Goal: Information Seeking & Learning: Learn about a topic

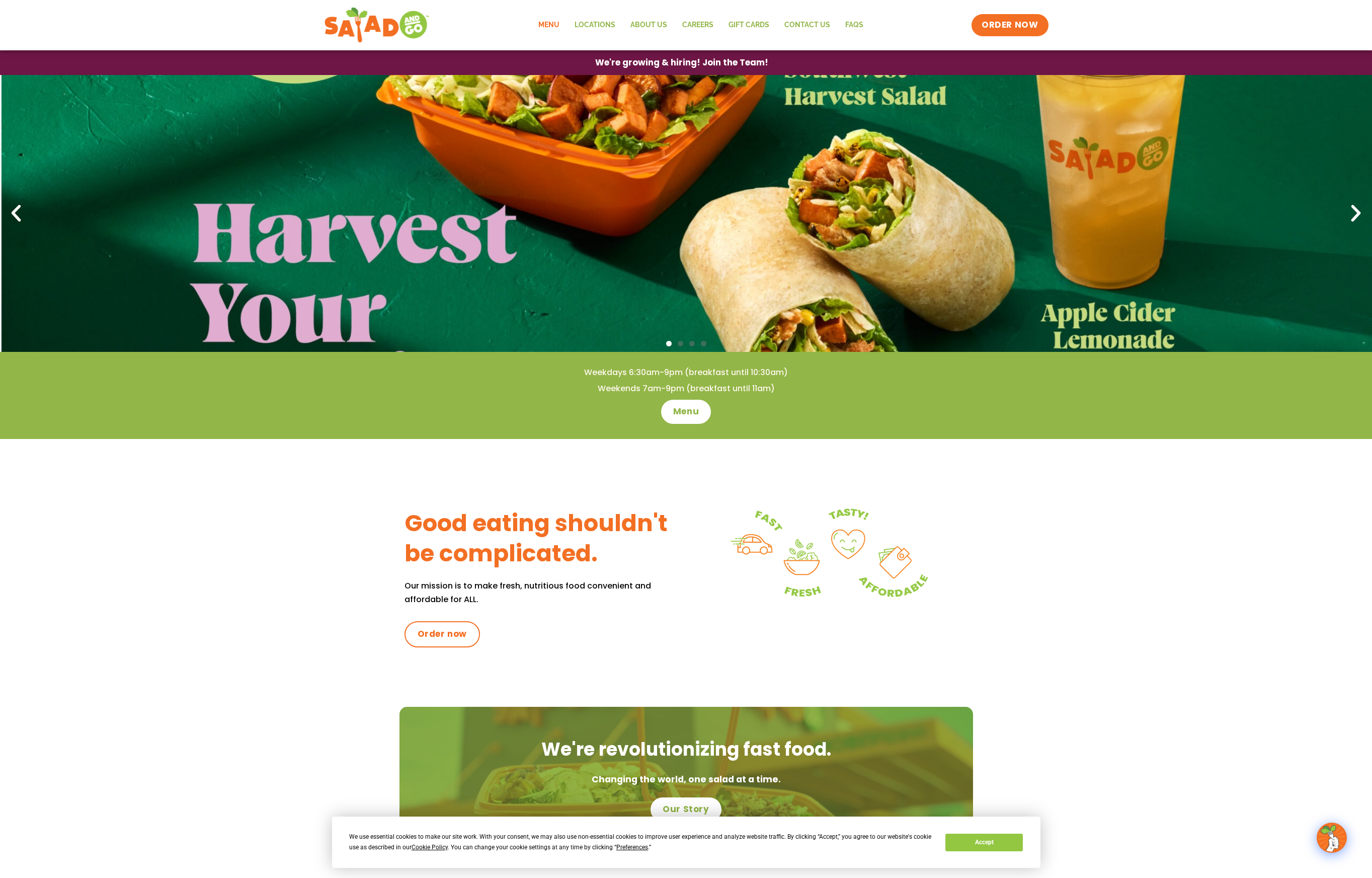
click at [555, 23] on link "Menu" at bounding box center [549, 25] width 37 height 23
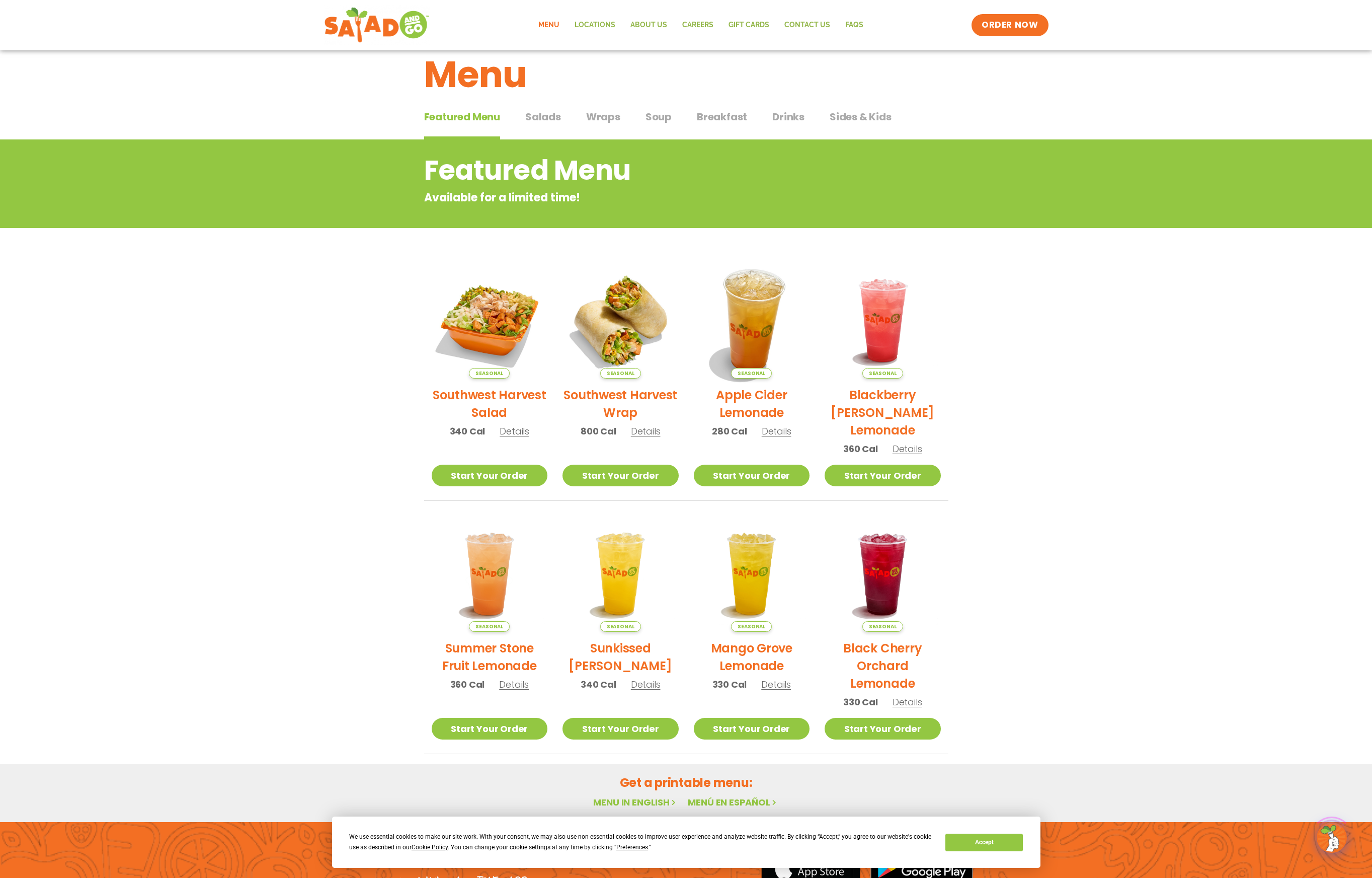
scroll to position [43, 0]
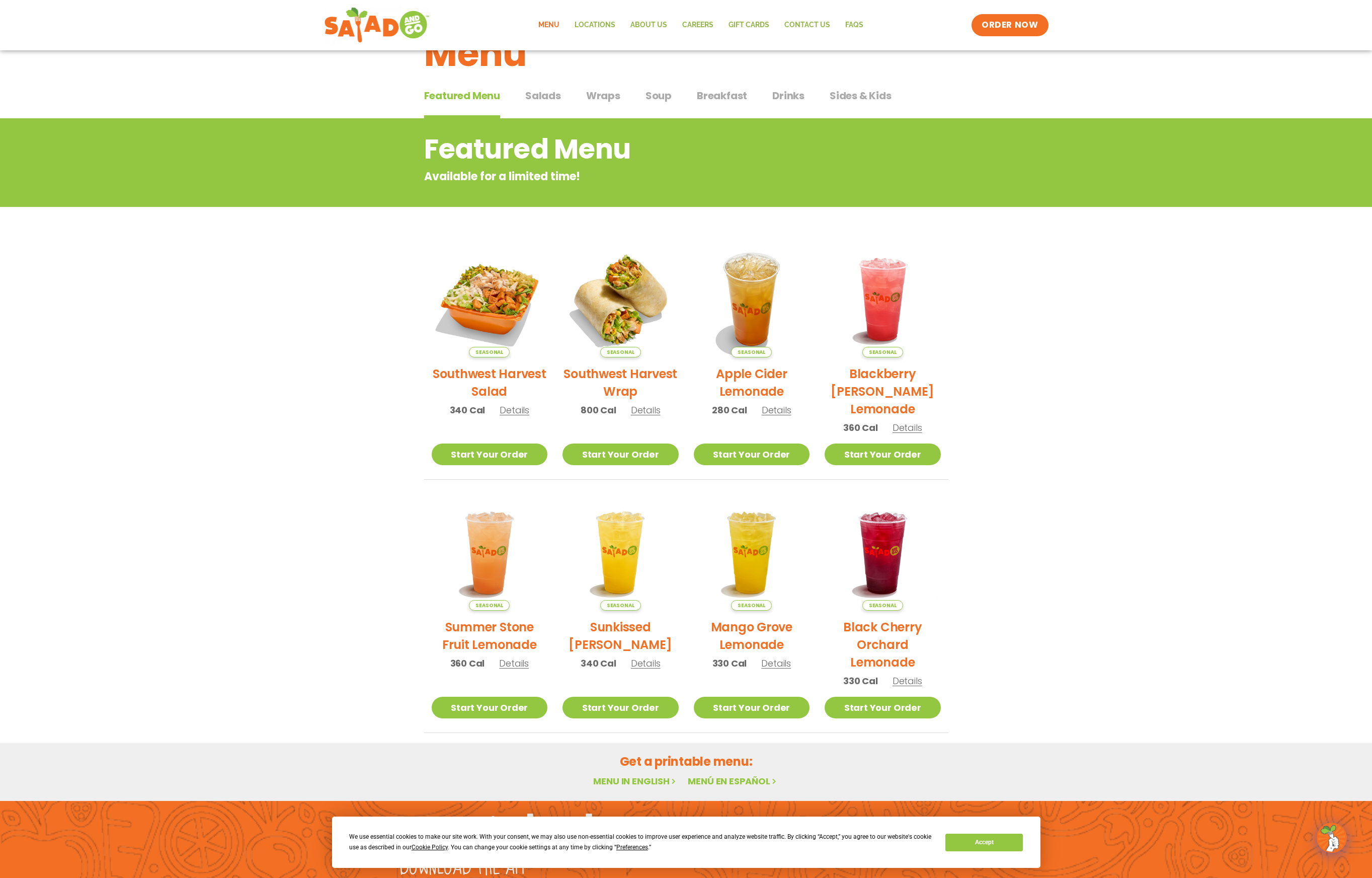
click at [607, 94] on span "Wraps" at bounding box center [603, 96] width 34 height 15
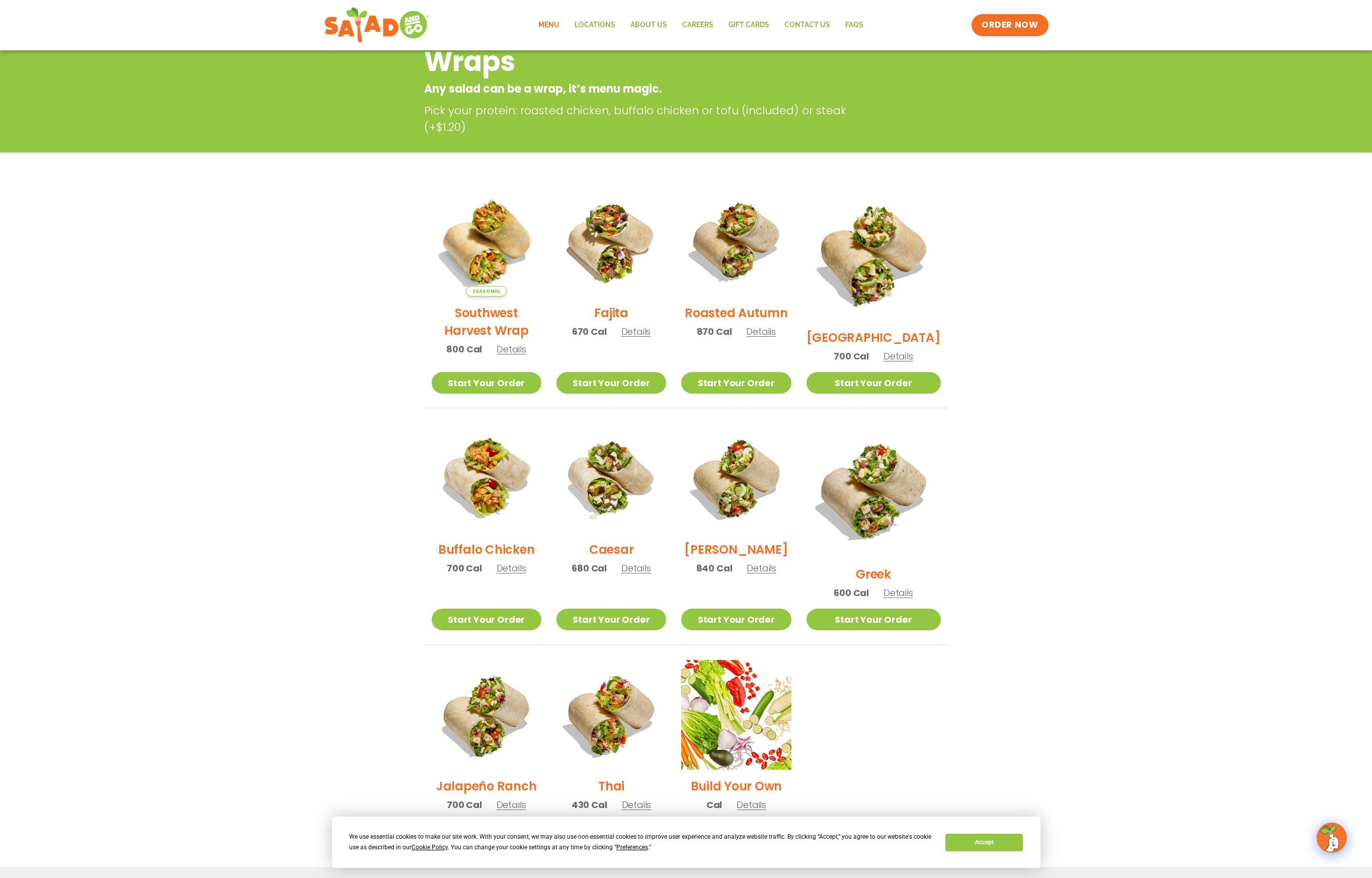
scroll to position [111, 0]
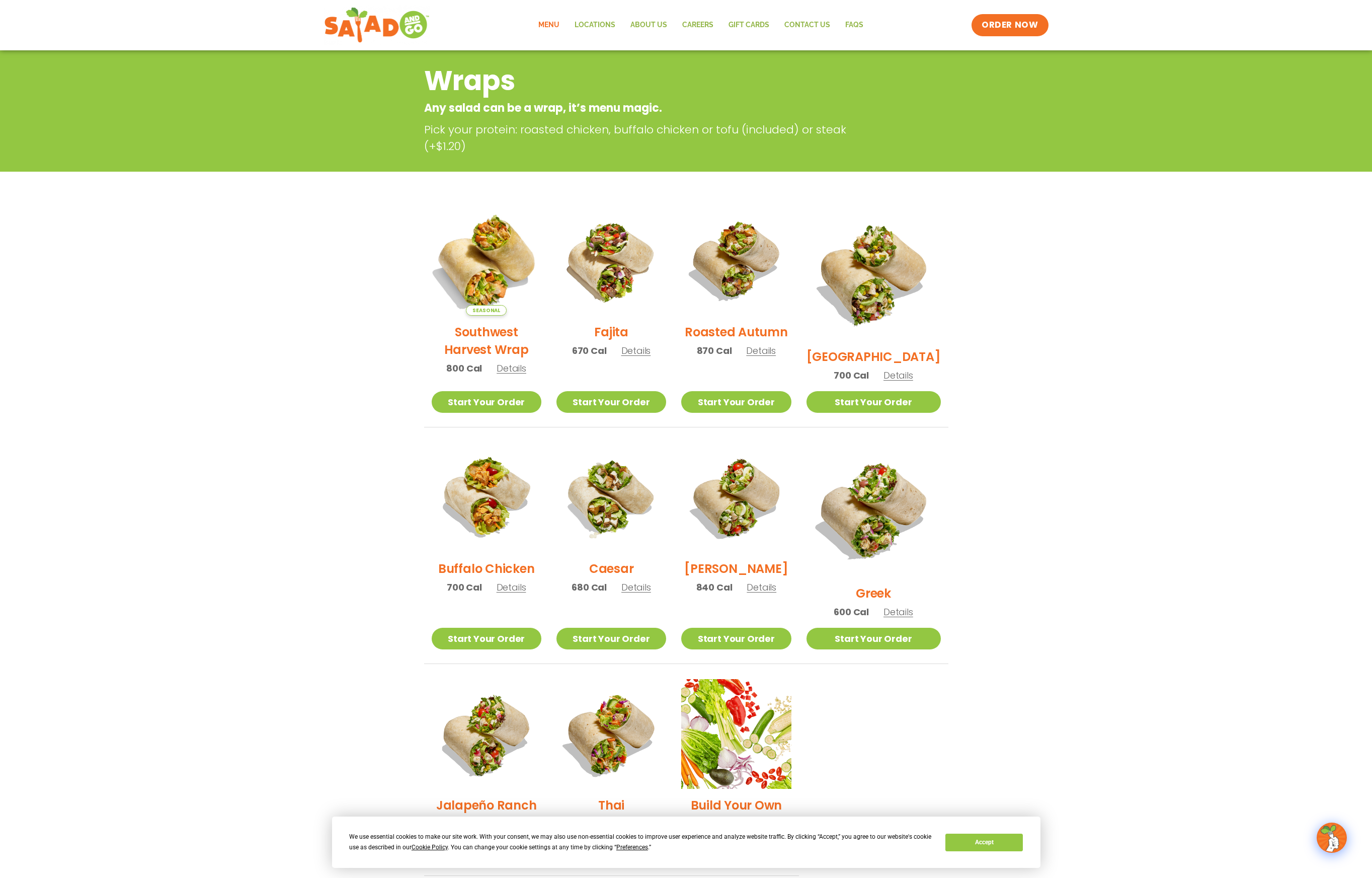
click at [499, 265] on img at bounding box center [486, 260] width 128 height 128
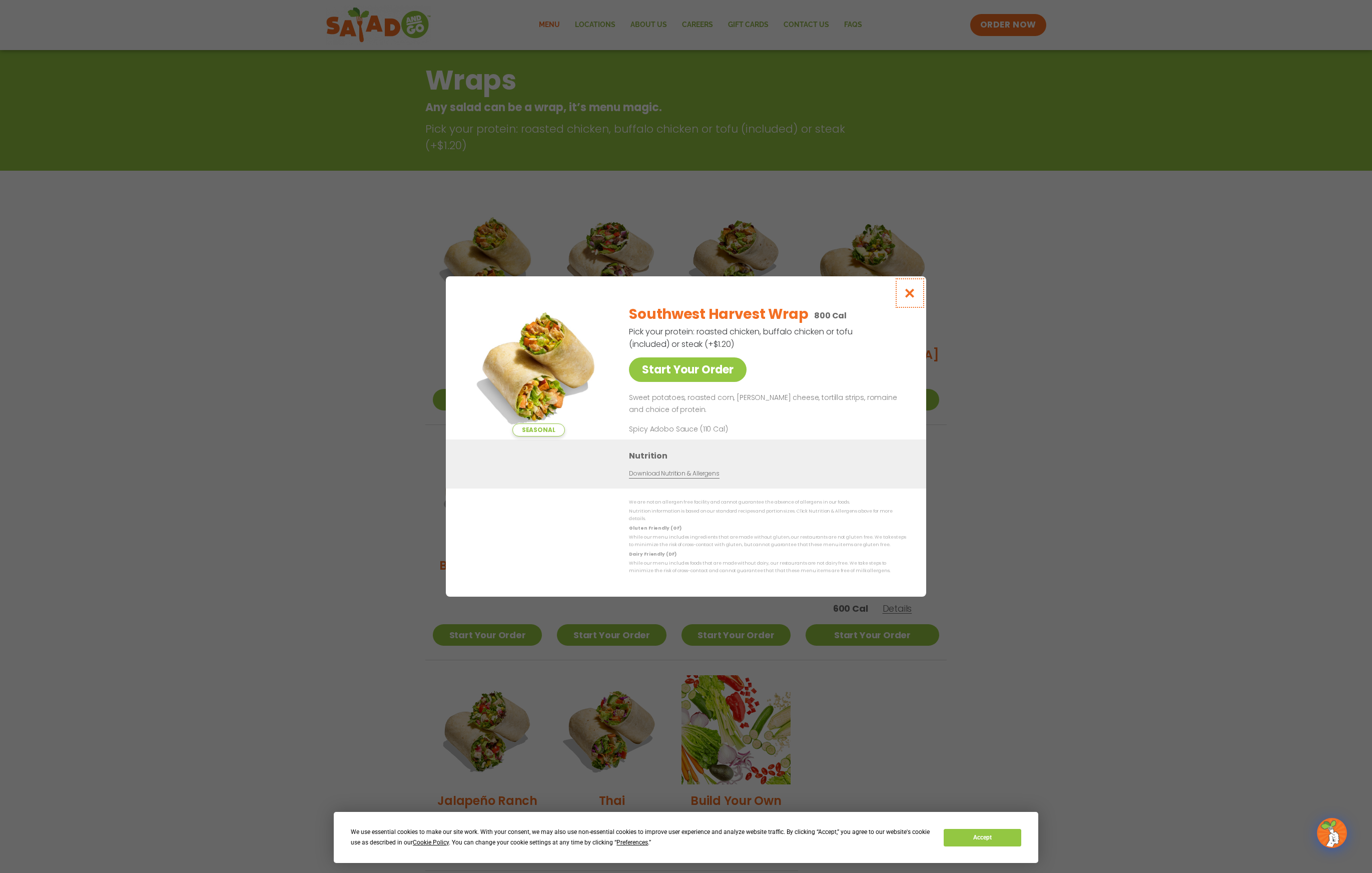
click at [910, 294] on icon "Close modal" at bounding box center [910, 293] width 13 height 10
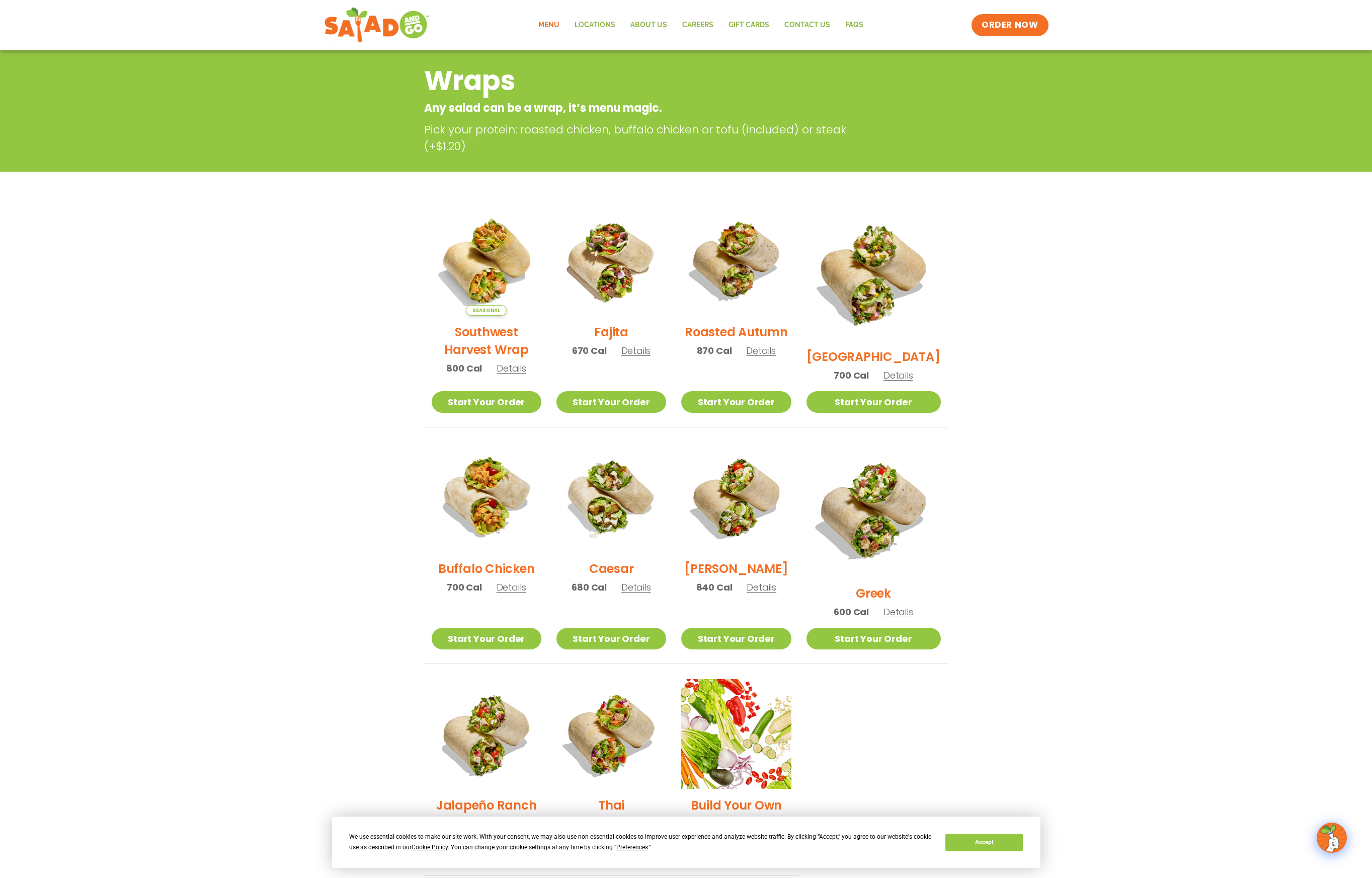
click at [558, 22] on link "Menu" at bounding box center [549, 25] width 37 height 23
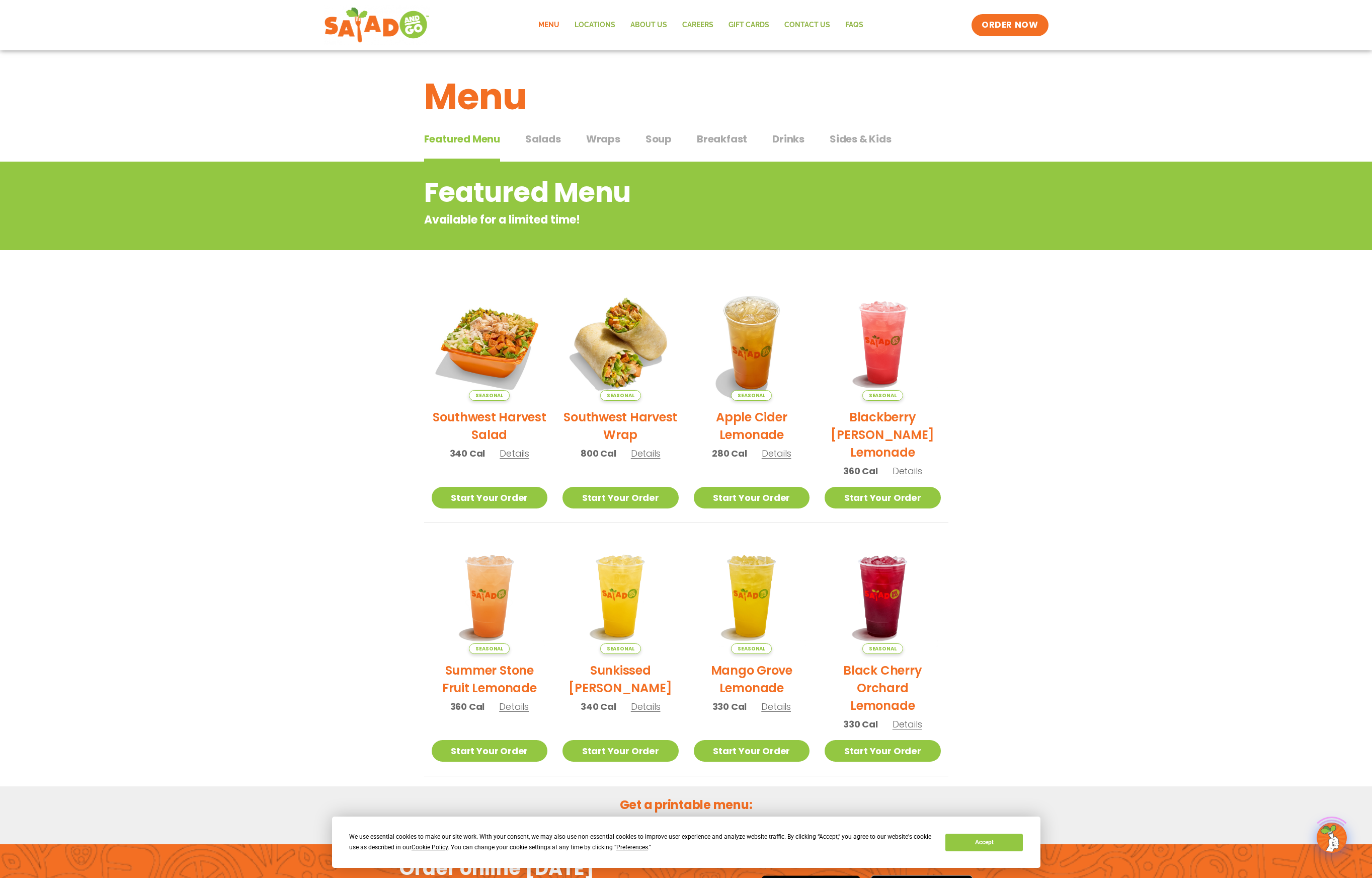
click at [544, 132] on span "Salads" at bounding box center [544, 139] width 36 height 15
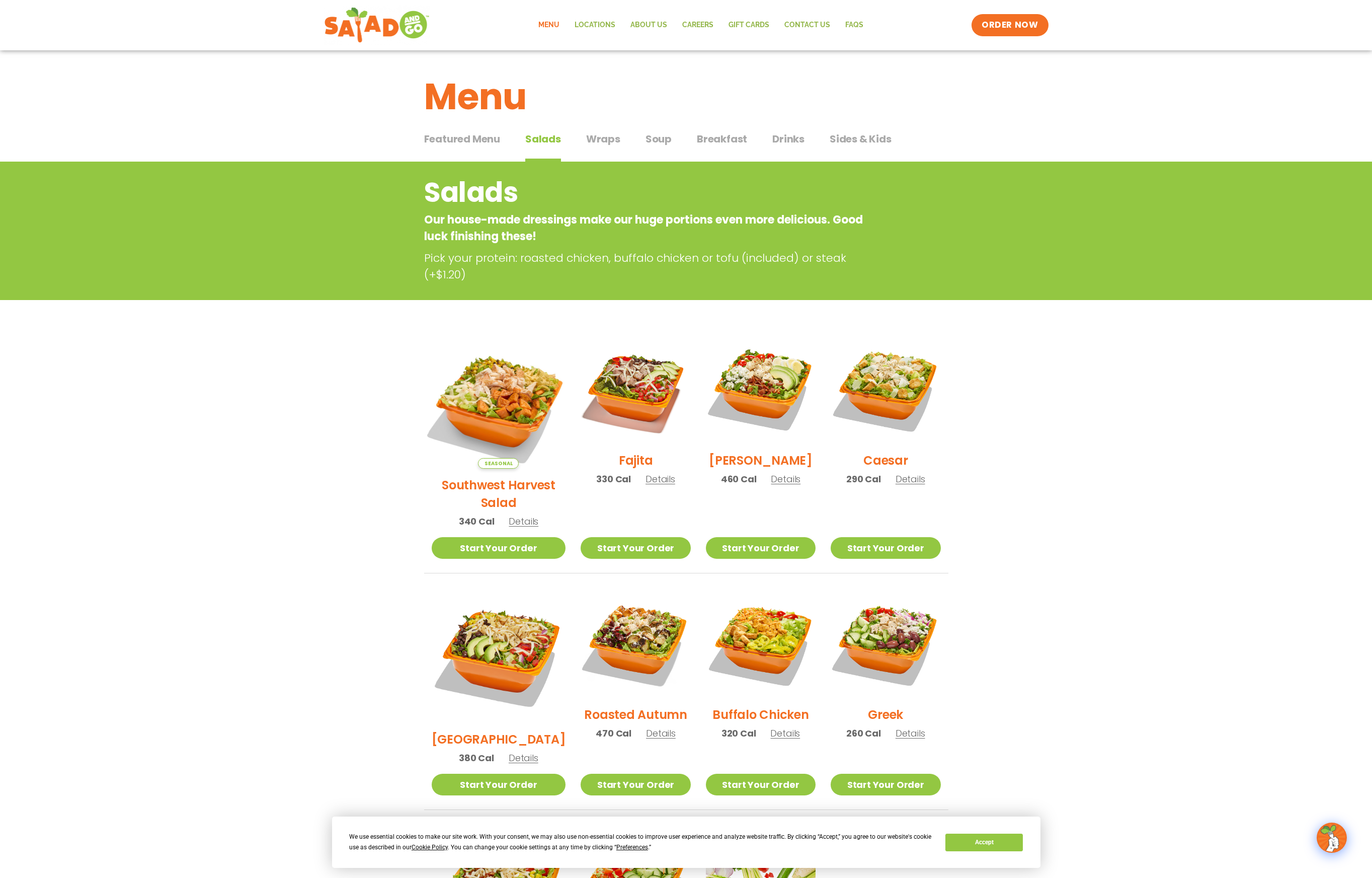
click at [487, 377] on img at bounding box center [498, 401] width 157 height 157
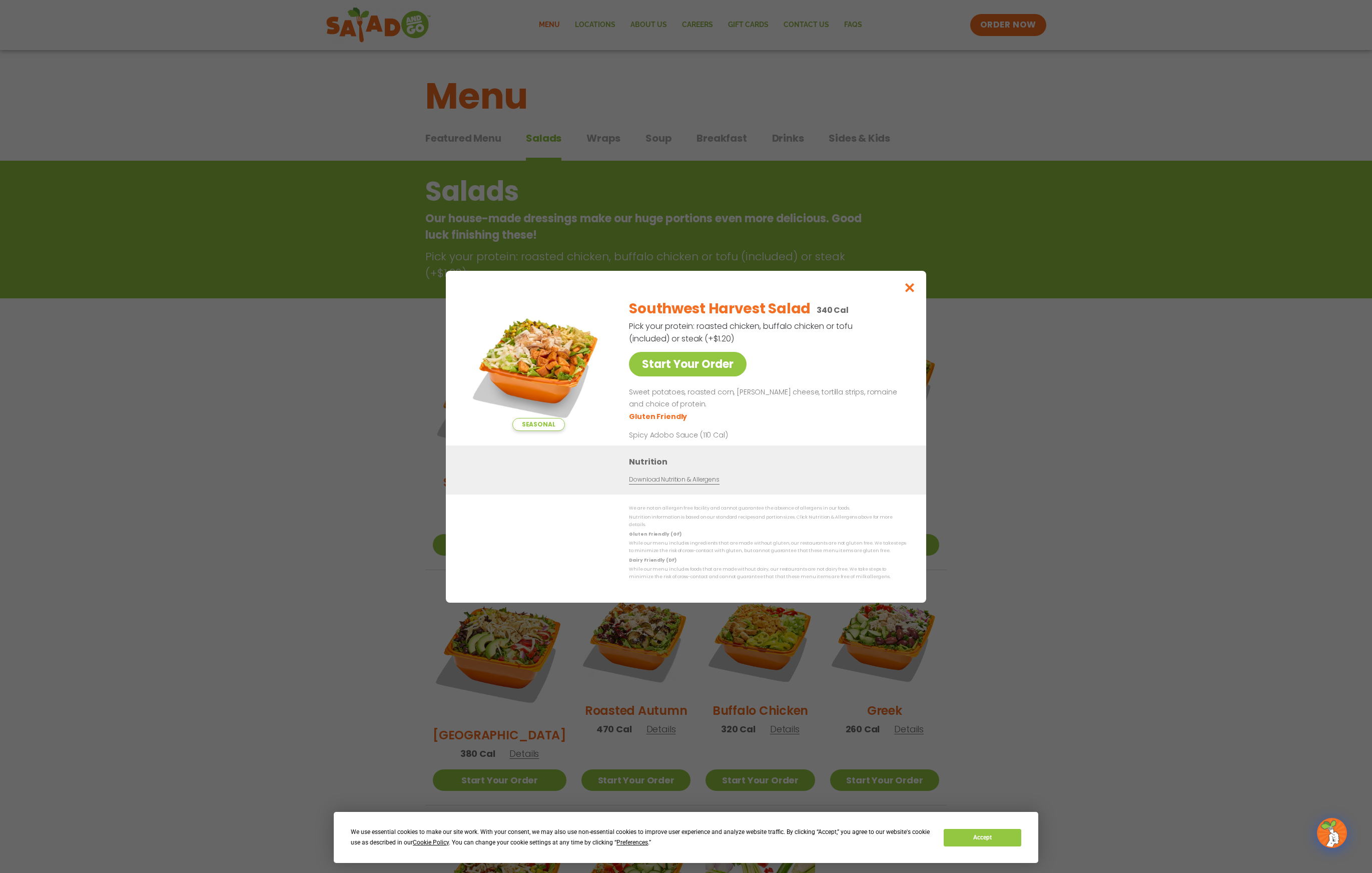
click at [988, 440] on div "Seasonal Start Your Order Southwest Harvest Salad 340 Cal Pick your protein: ro…" at bounding box center [686, 436] width 1372 height 873
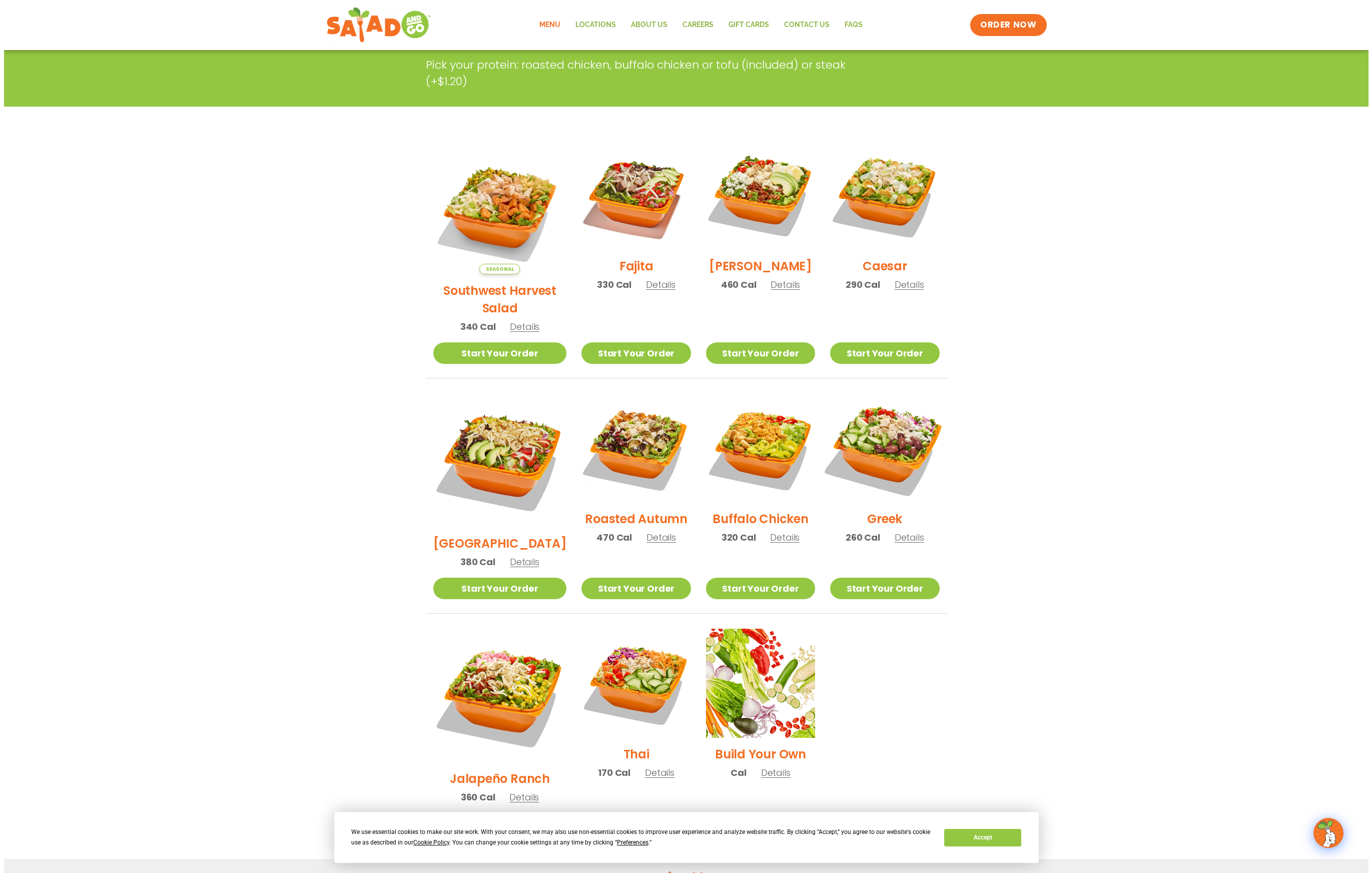
scroll to position [239, 0]
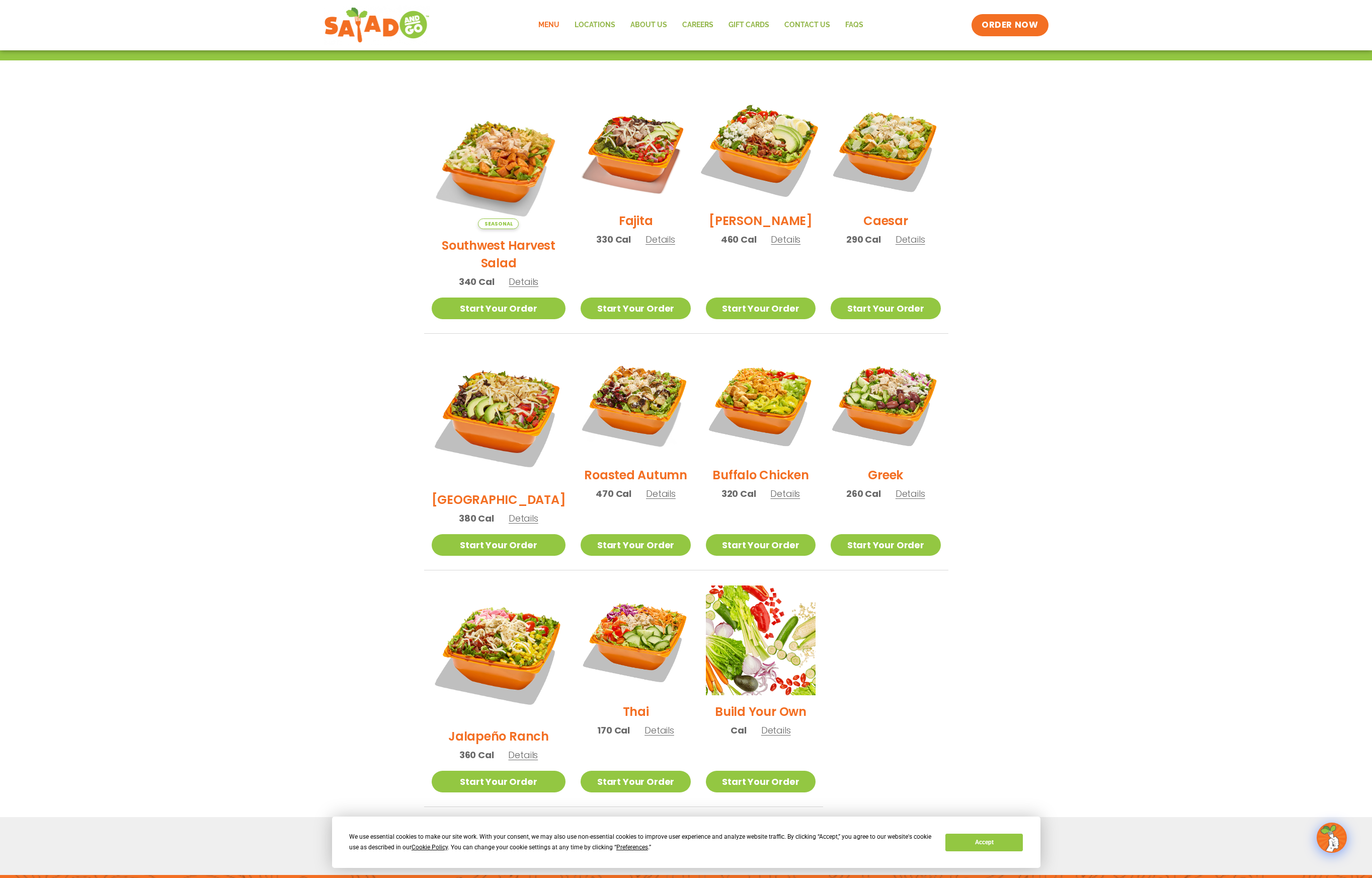
click at [782, 138] on img at bounding box center [760, 149] width 128 height 128
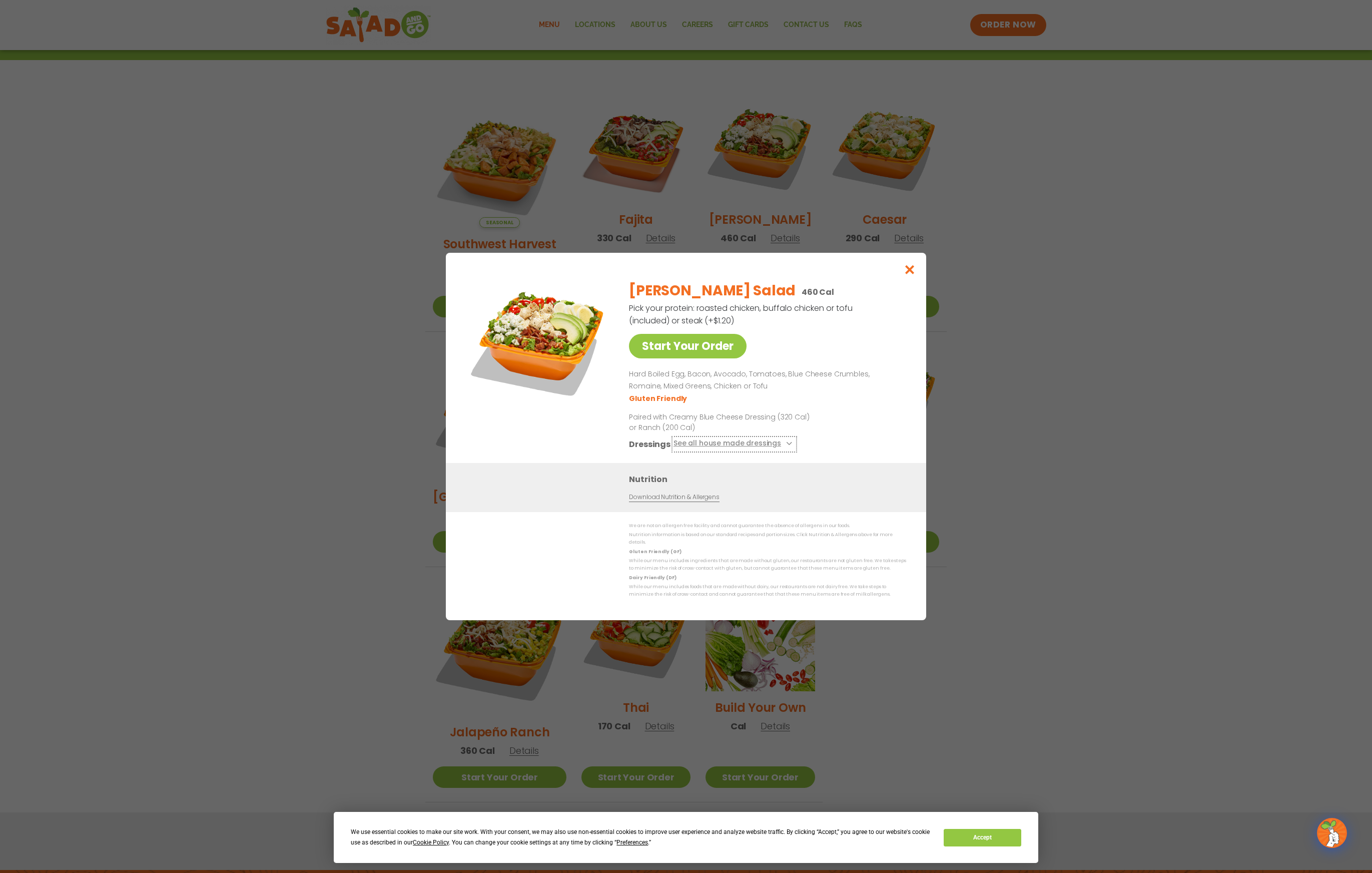
click at [786, 446] on icon at bounding box center [788, 443] width 4 height 4
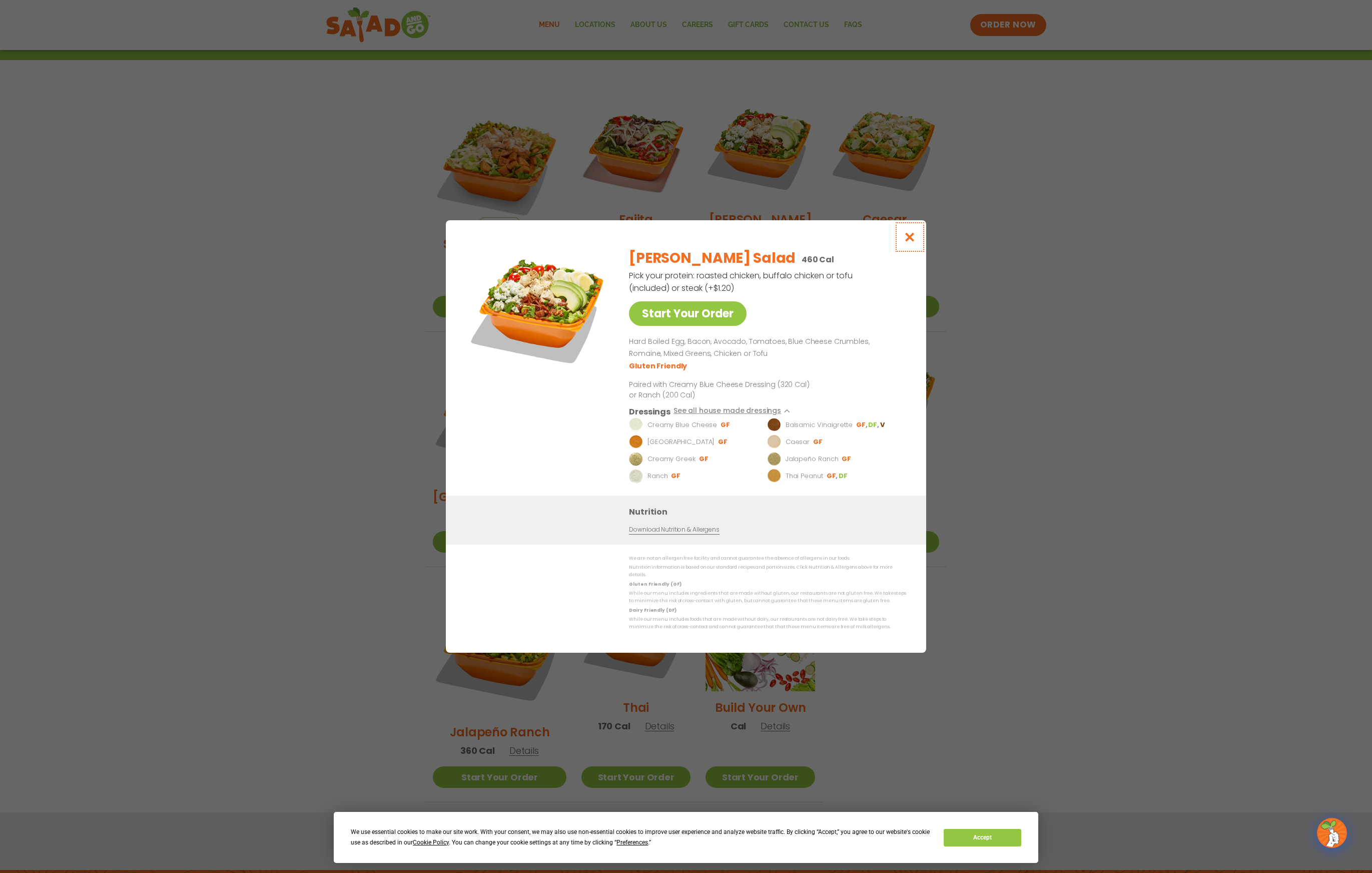
click at [913, 242] on icon "Close modal" at bounding box center [910, 237] width 13 height 10
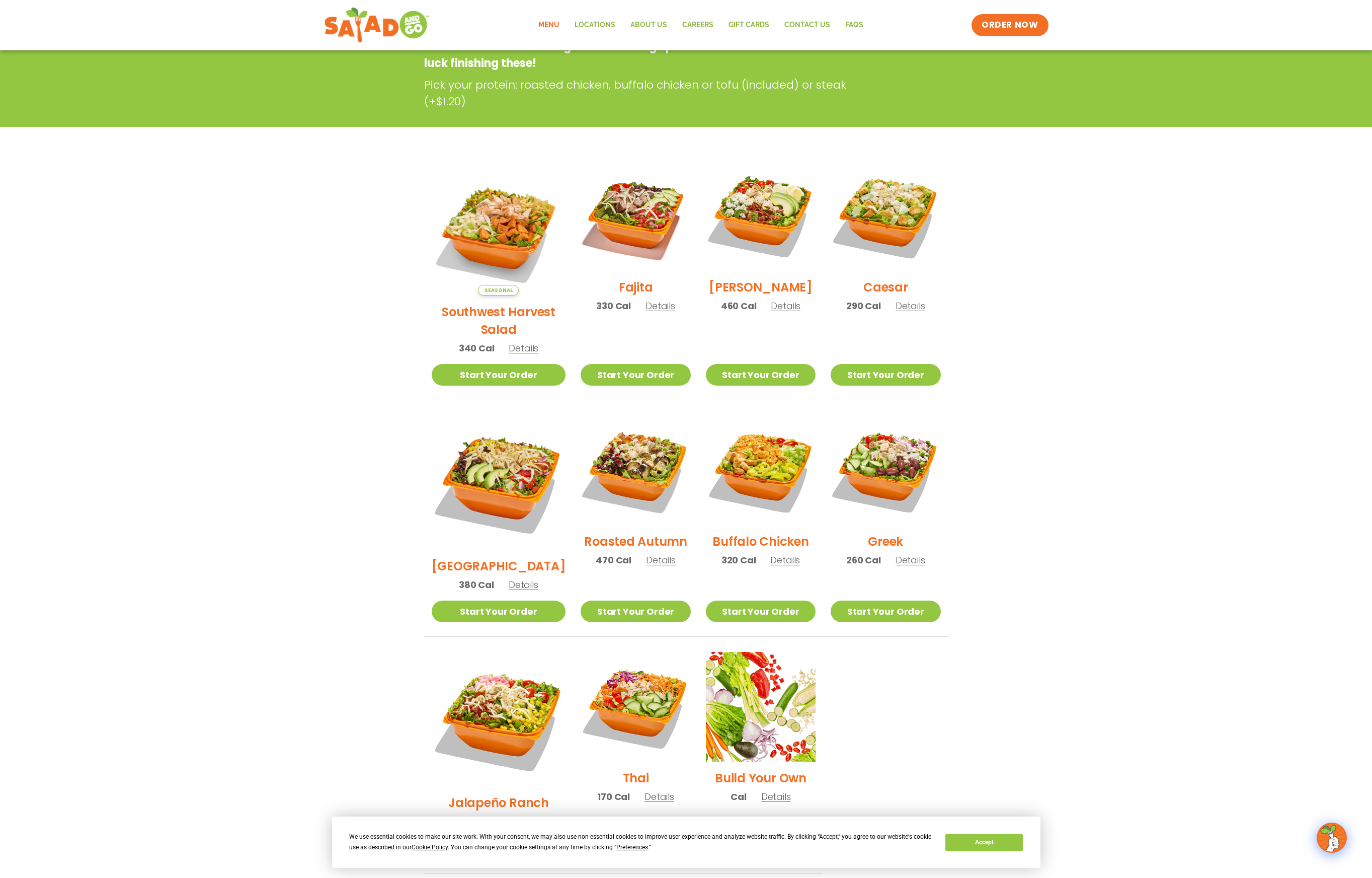
scroll to position [0, 0]
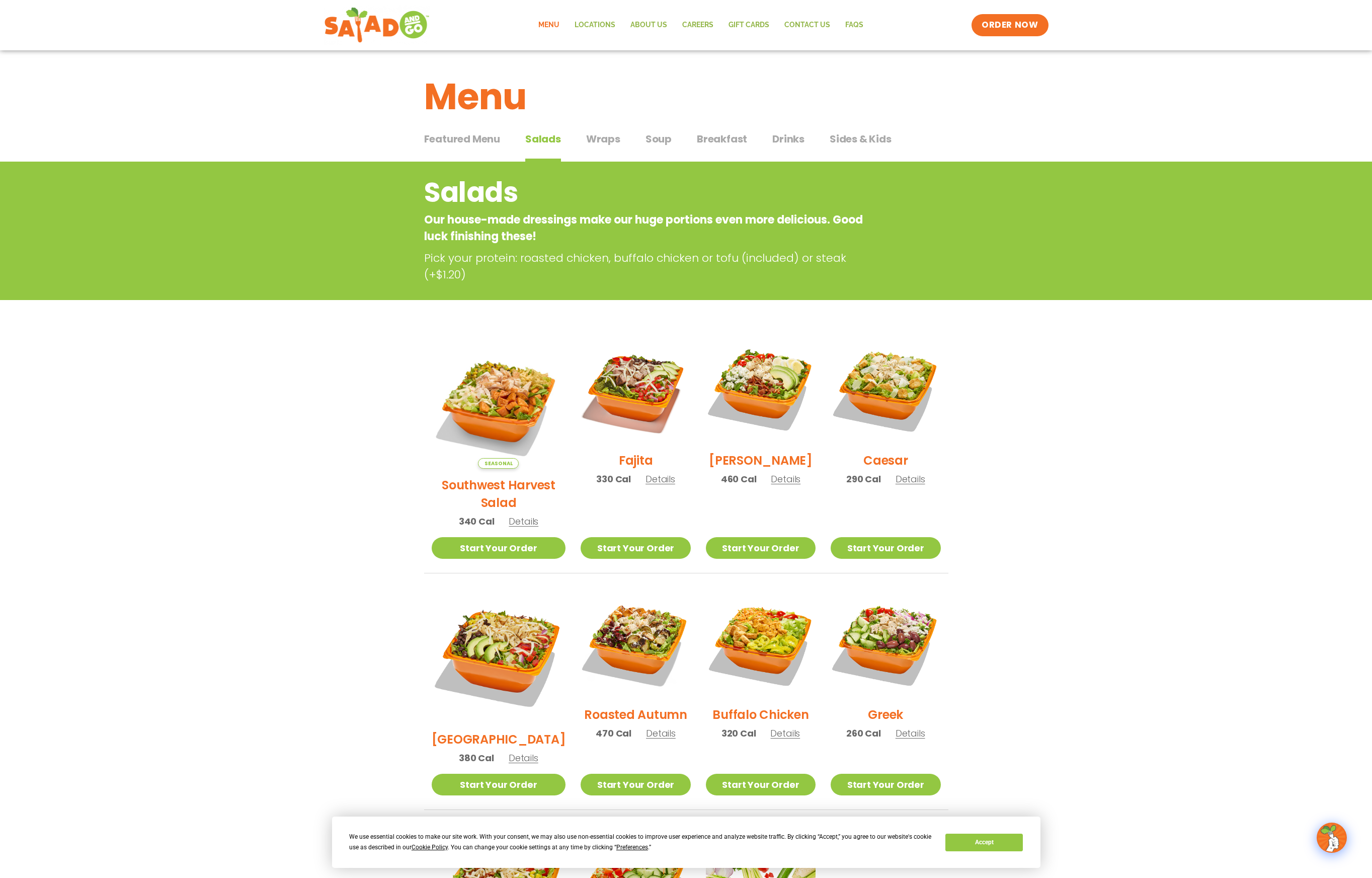
click at [606, 147] on button "Wraps Wraps" at bounding box center [603, 146] width 34 height 31
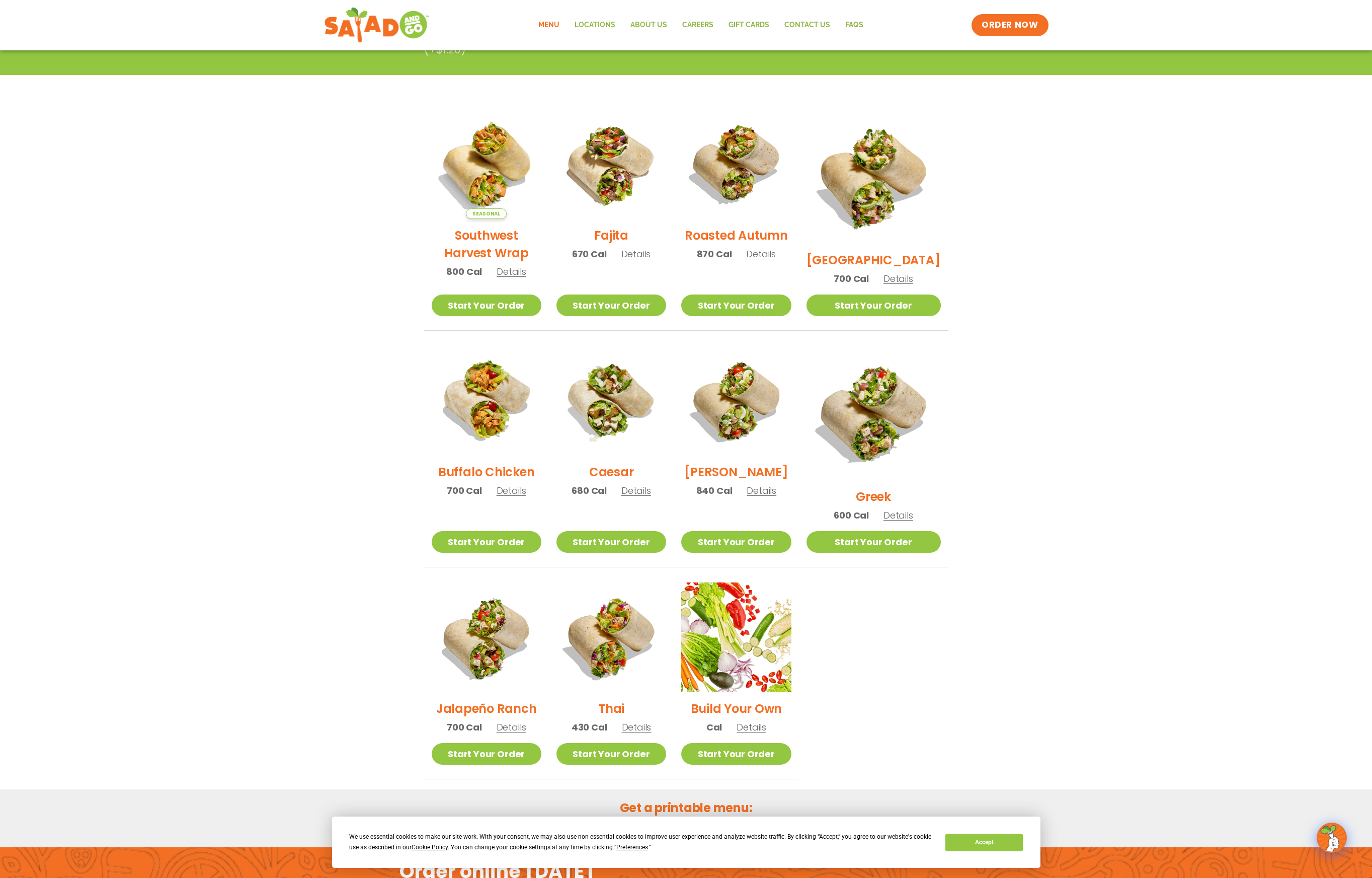
scroll to position [31, 0]
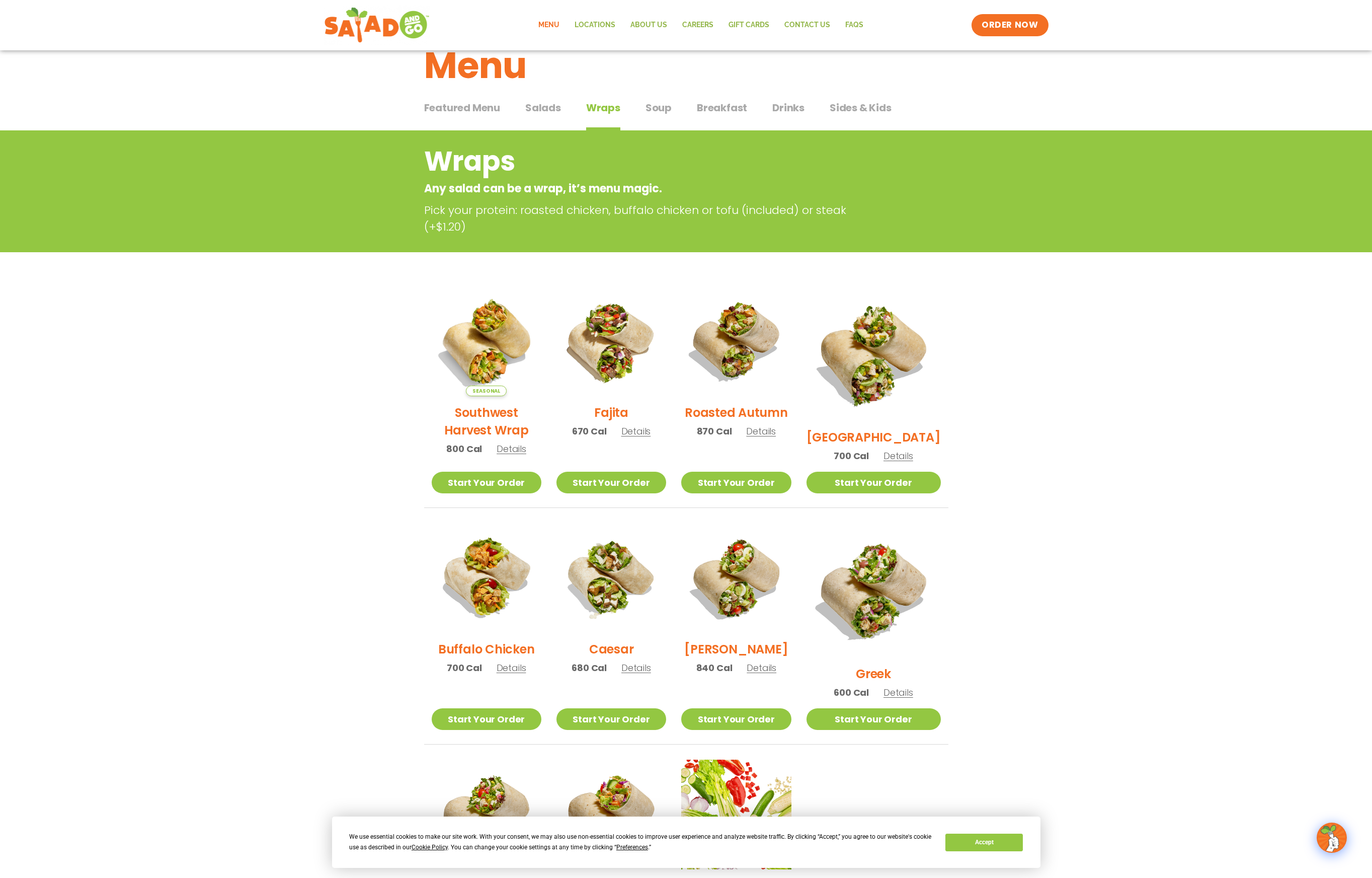
click at [653, 111] on span "Soup" at bounding box center [658, 108] width 26 height 15
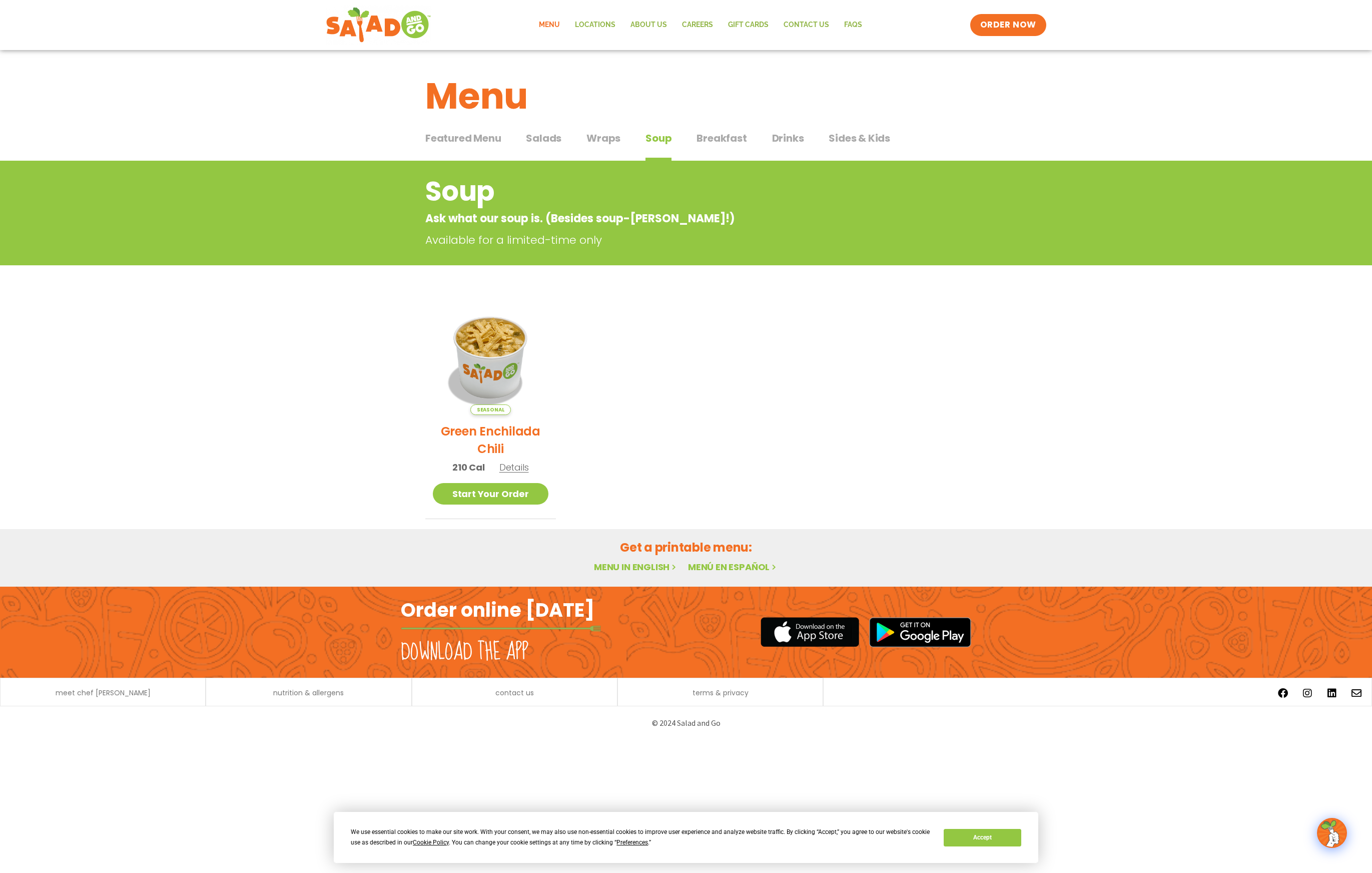
click at [709, 138] on span "Breakfast" at bounding box center [722, 138] width 50 height 15
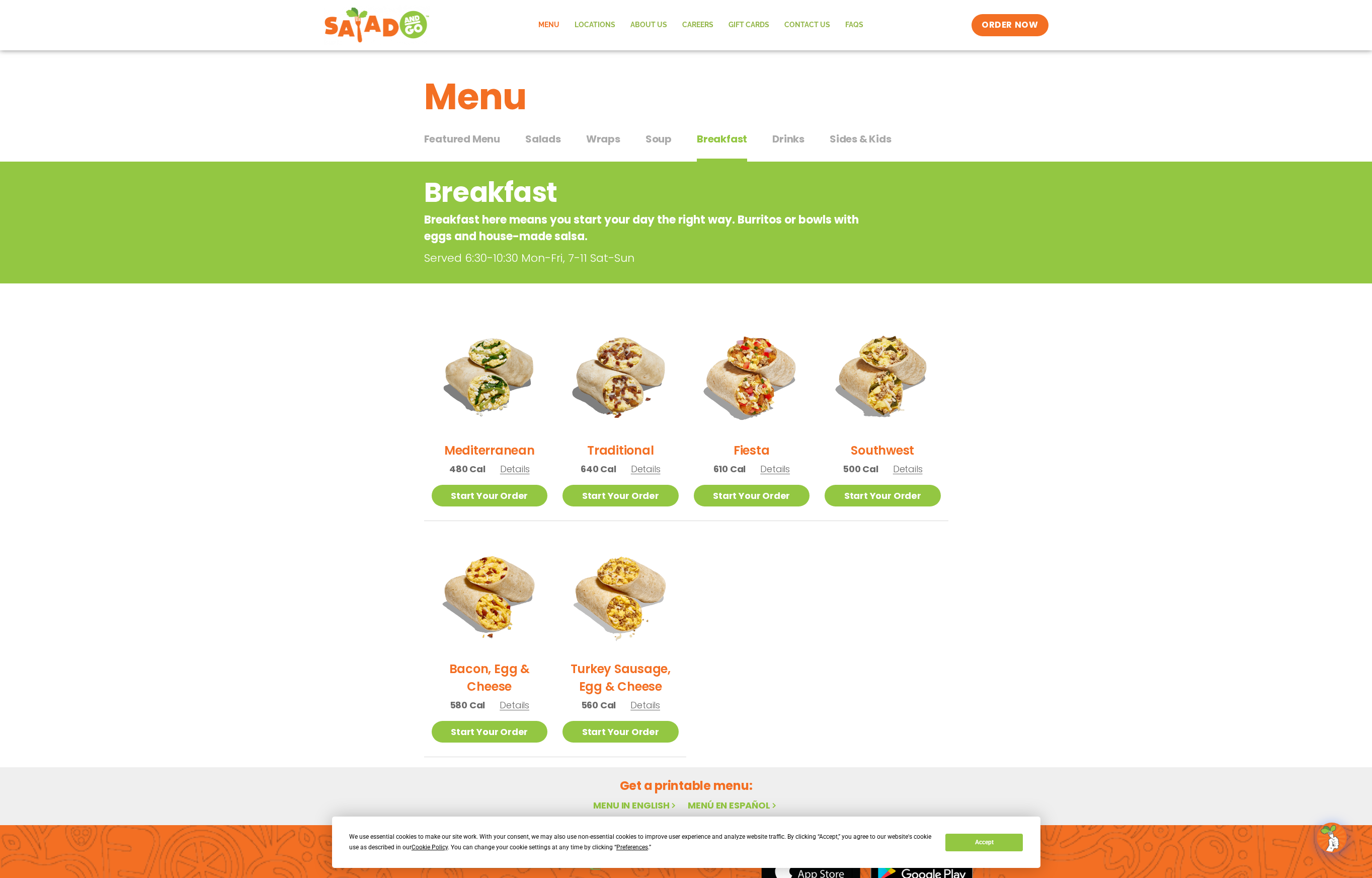
click at [790, 144] on span "Drinks" at bounding box center [788, 139] width 32 height 15
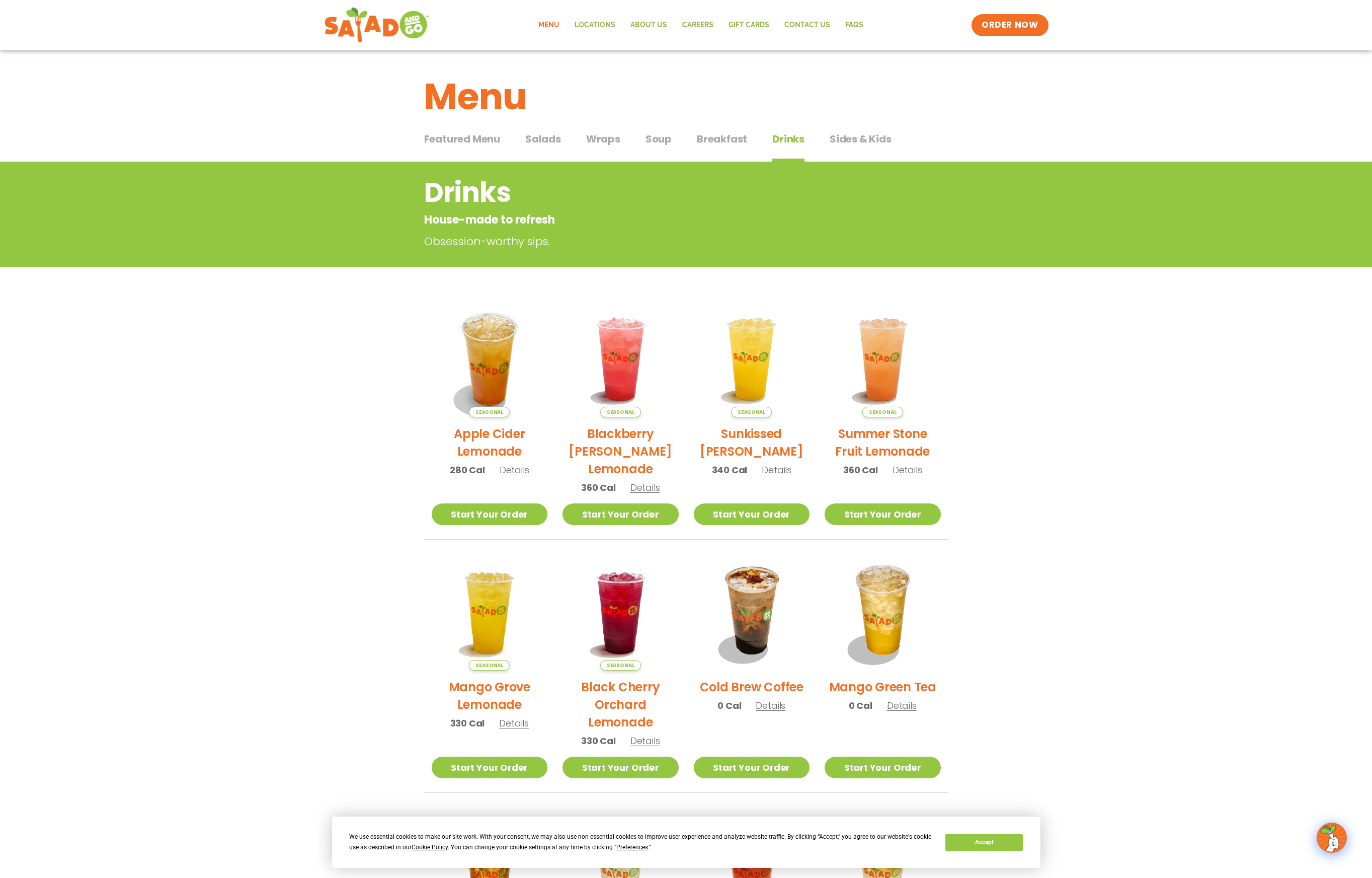
click at [831, 142] on span "Sides & Kids" at bounding box center [861, 139] width 62 height 15
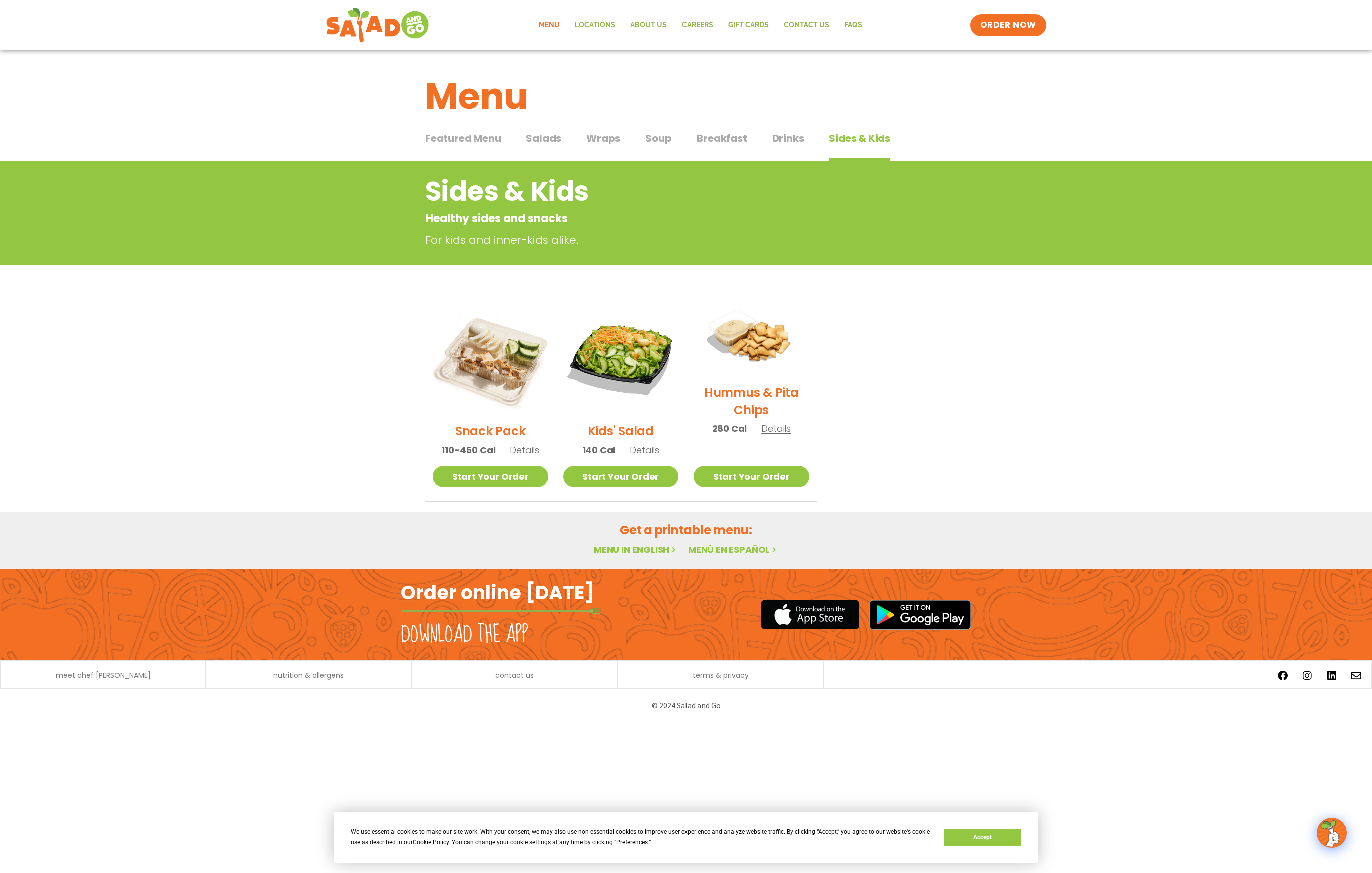
click at [599, 135] on span "Wraps" at bounding box center [603, 138] width 34 height 15
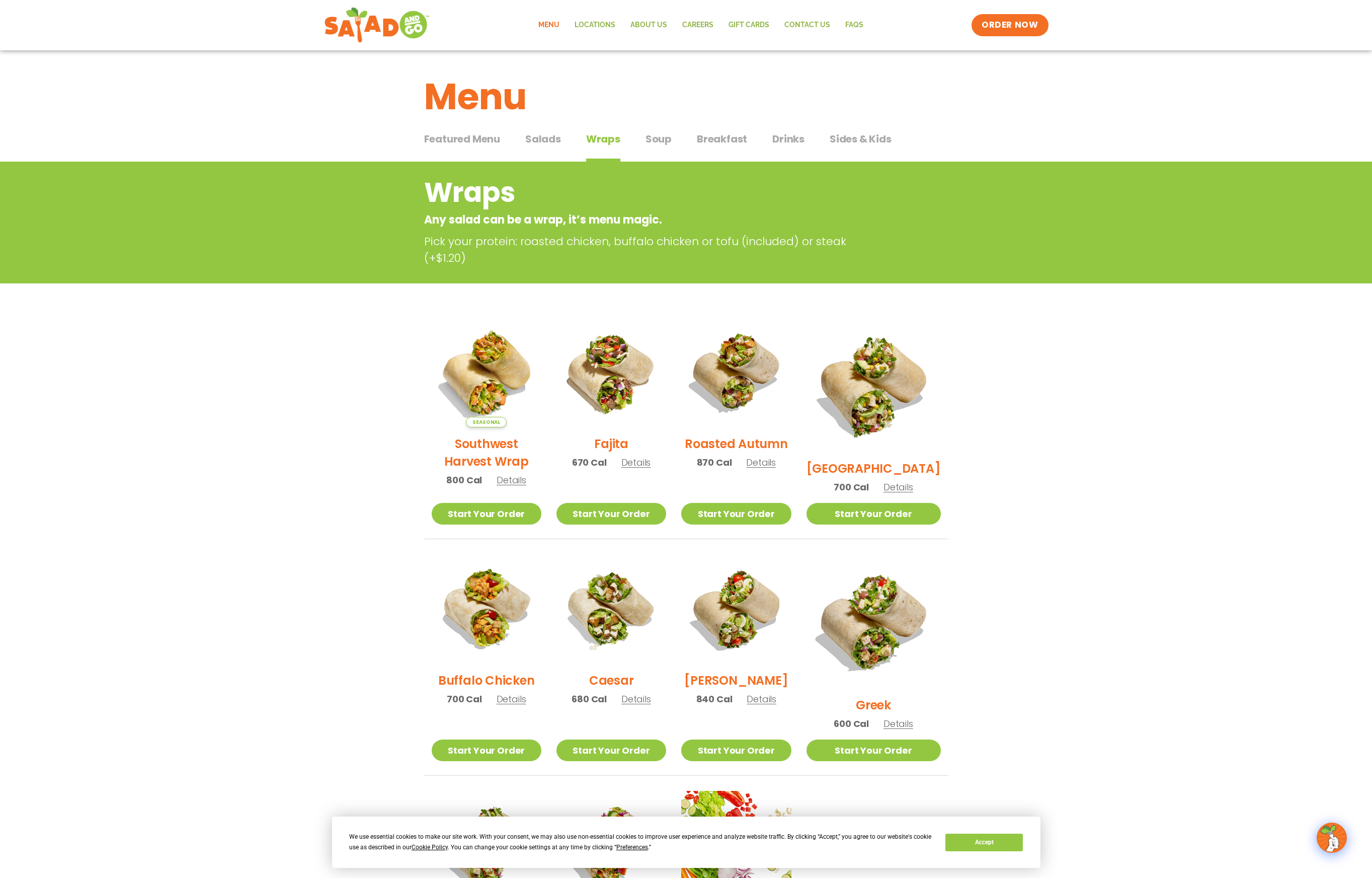
click at [540, 141] on span "Salads" at bounding box center [544, 139] width 36 height 15
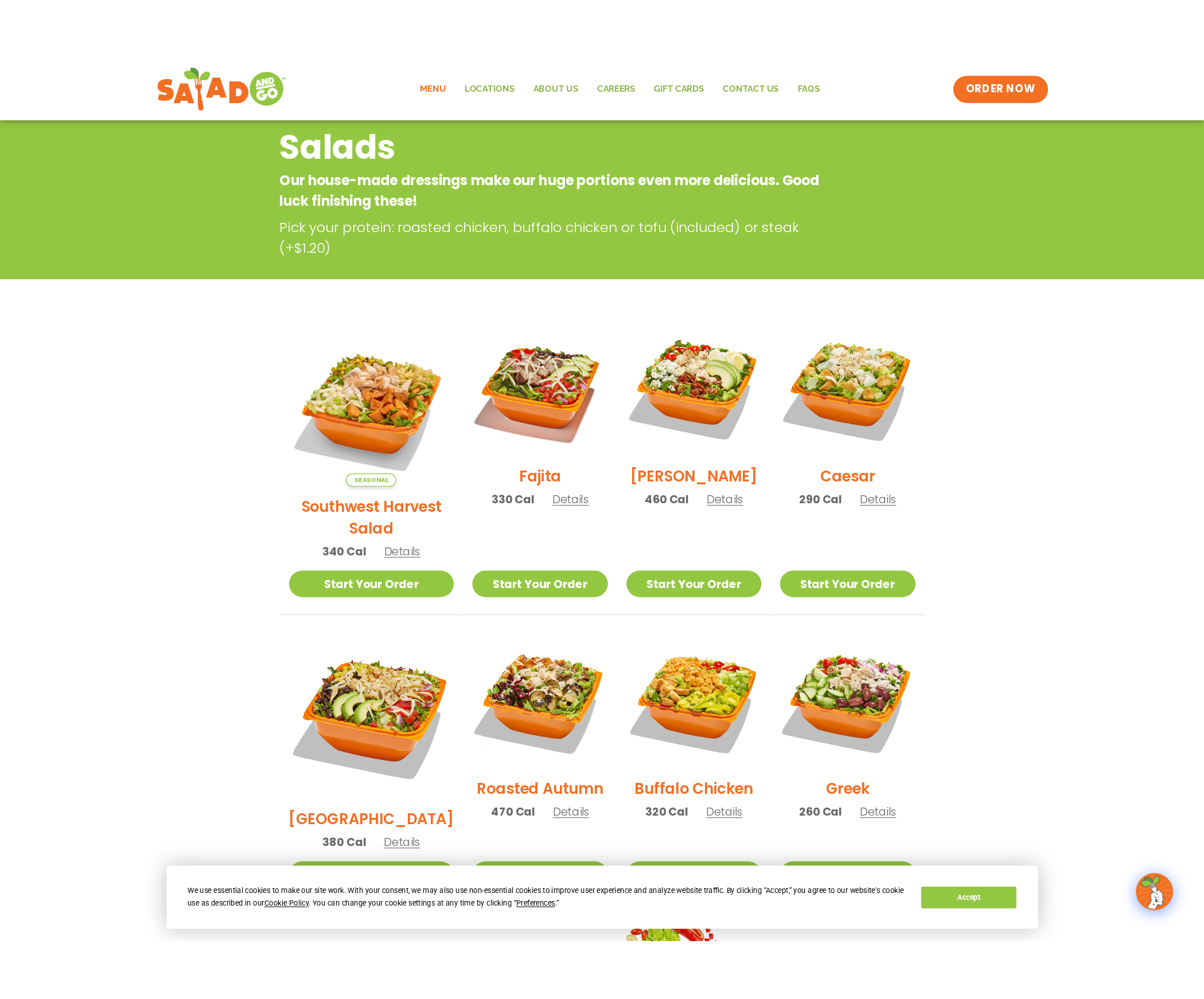
scroll to position [19, 0]
